Goal: Task Accomplishment & Management: Manage account settings

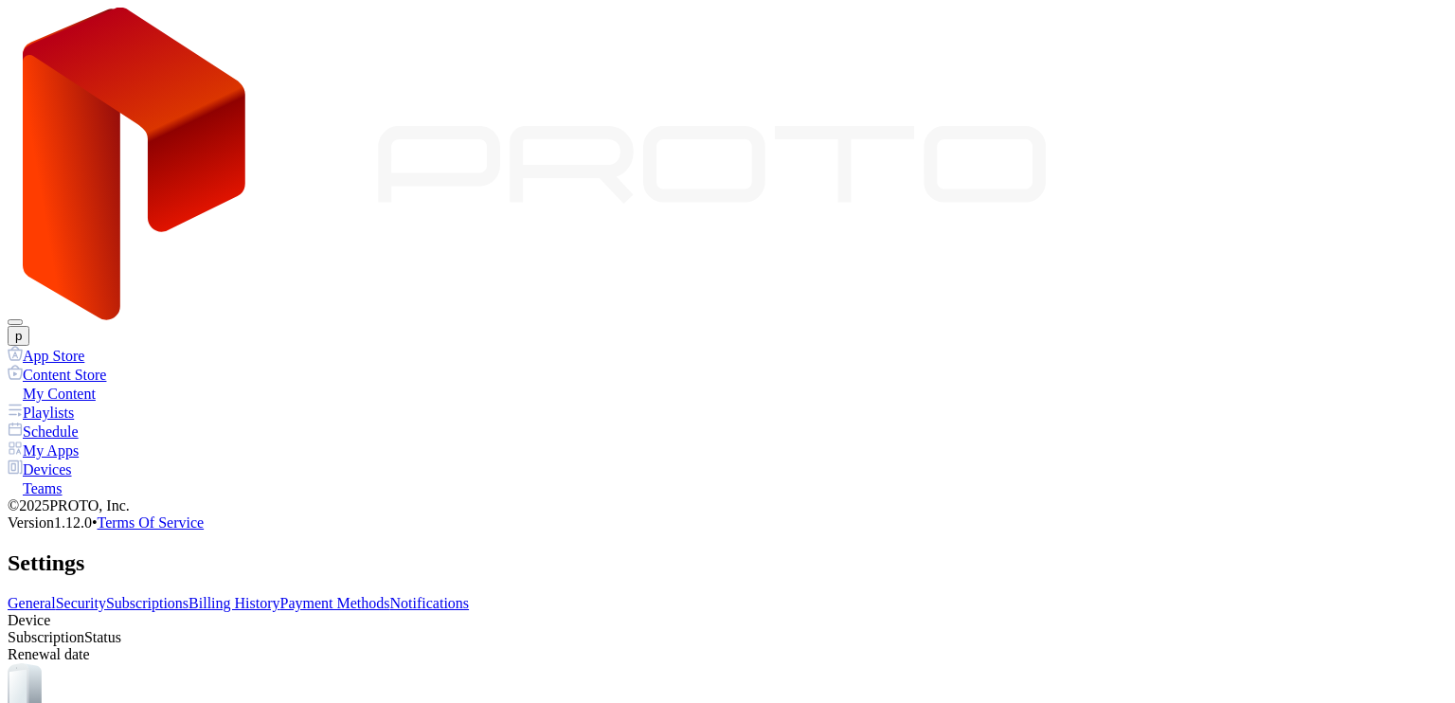
click at [279, 595] on link "Billing History" at bounding box center [234, 603] width 91 height 16
click at [390, 595] on link "Payment Methods" at bounding box center [335, 603] width 110 height 16
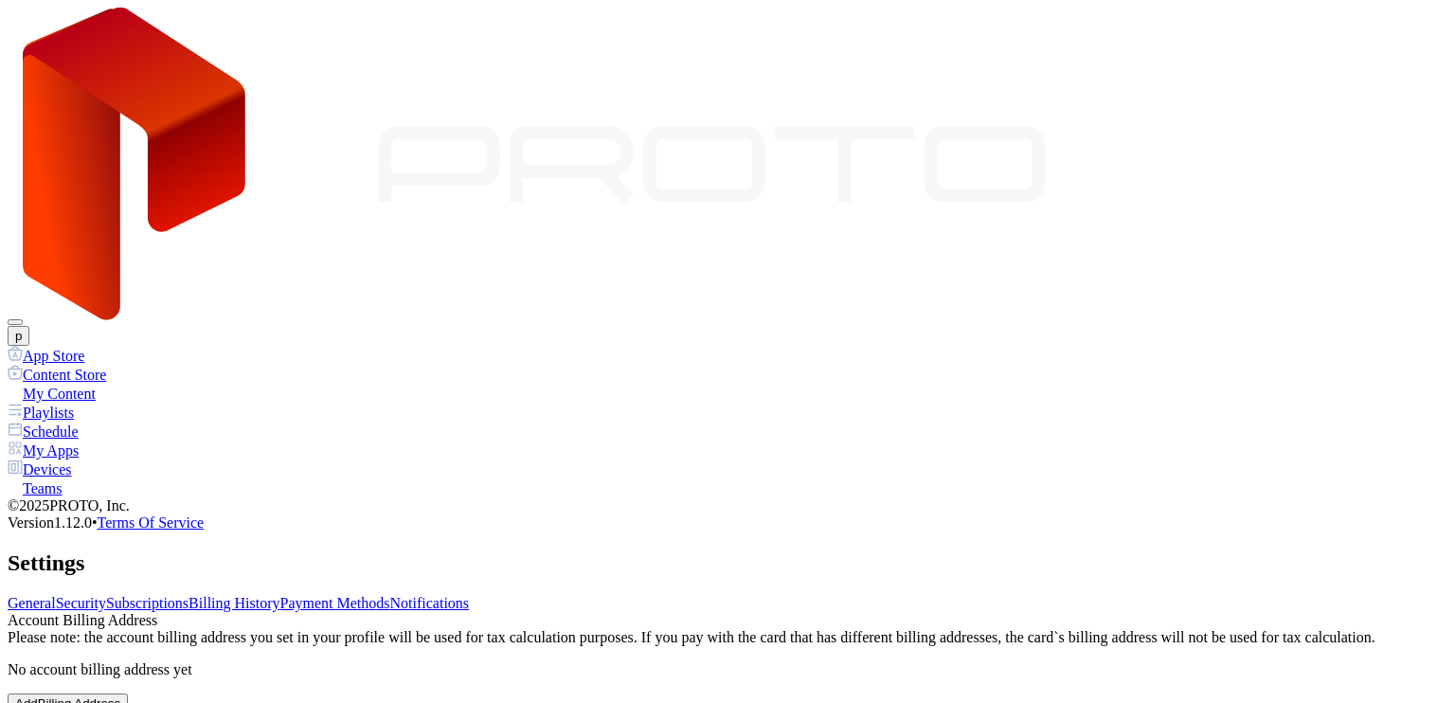
click at [189, 595] on link "Subscriptions" at bounding box center [147, 603] width 82 height 16
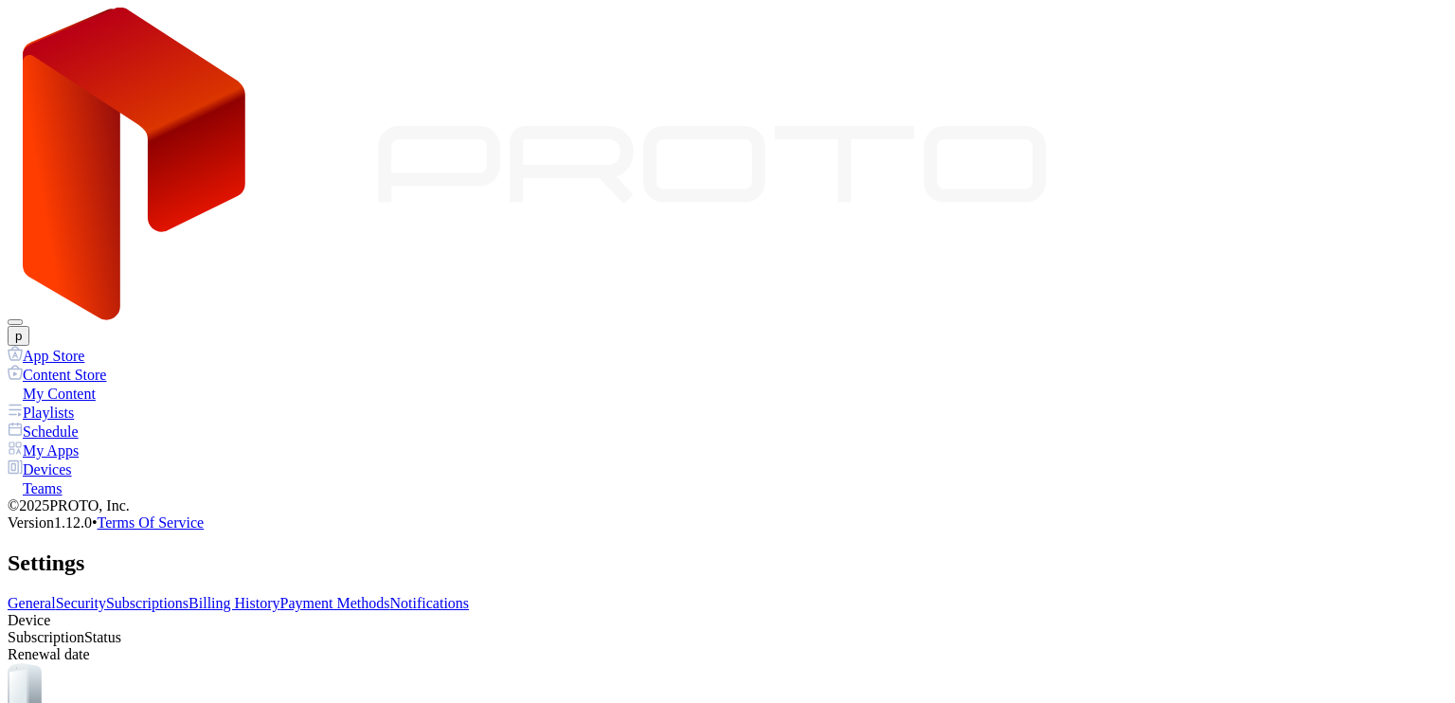
click at [106, 595] on link "Security" at bounding box center [81, 603] width 50 height 16
click at [533, 595] on div "General Security Subscriptions Billing History Payment Methods Notifications" at bounding box center [728, 603] width 1440 height 17
click at [279, 595] on link "Billing History" at bounding box center [234, 603] width 91 height 16
click at [390, 595] on link "Payment Methods" at bounding box center [335, 603] width 110 height 16
